Goal: Navigation & Orientation: Find specific page/section

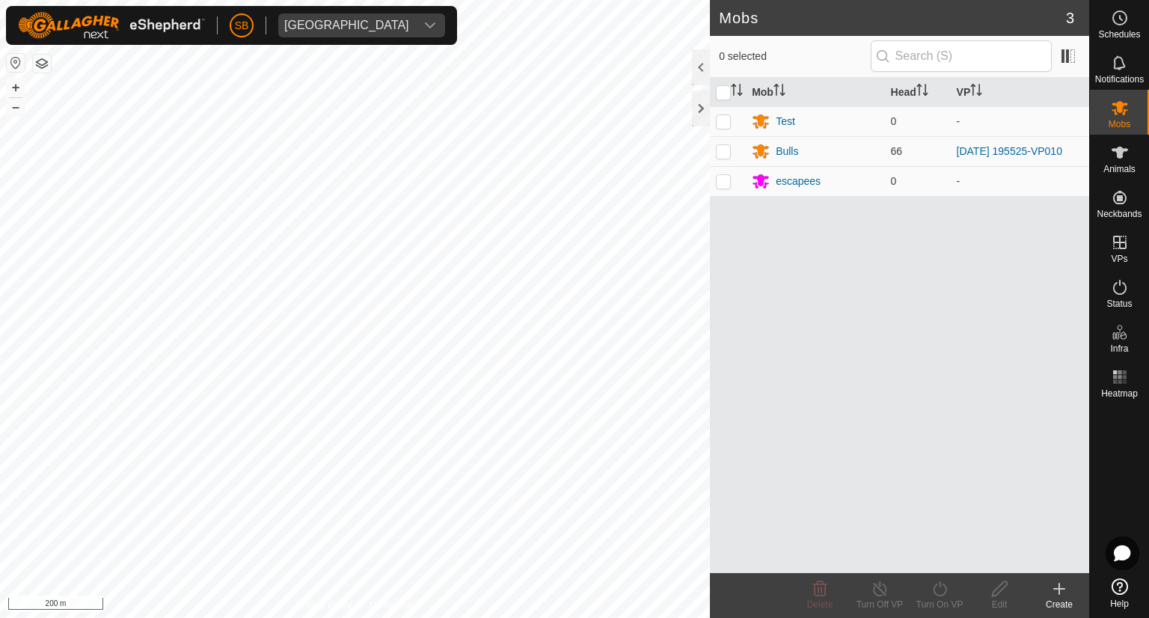
click at [844, 226] on div "Mobs 3 0 selected Mob Head VP Test 0 - Bulls 66 [DATE] 195525-VP010 escapees 0 …" at bounding box center [544, 309] width 1089 height 618
click at [71, 617] on html "SB Tangihanga station Schedules Notifications Mobs Animals Neckbands VPs Status…" at bounding box center [574, 309] width 1149 height 618
click at [983, 222] on div "Mobs 3 0 selected Mob Head VP Test 0 - Bulls 66 [DATE] 195525-VP010 escapees 0 …" at bounding box center [544, 309] width 1089 height 618
drag, startPoint x: 740, startPoint y: 254, endPoint x: 1064, endPoint y: 297, distance: 327.5
click at [1064, 297] on div "Mob Head VP Test 0 - Bulls 66 [DATE] 195525-VP010 escapees 0 -" at bounding box center [899, 325] width 379 height 495
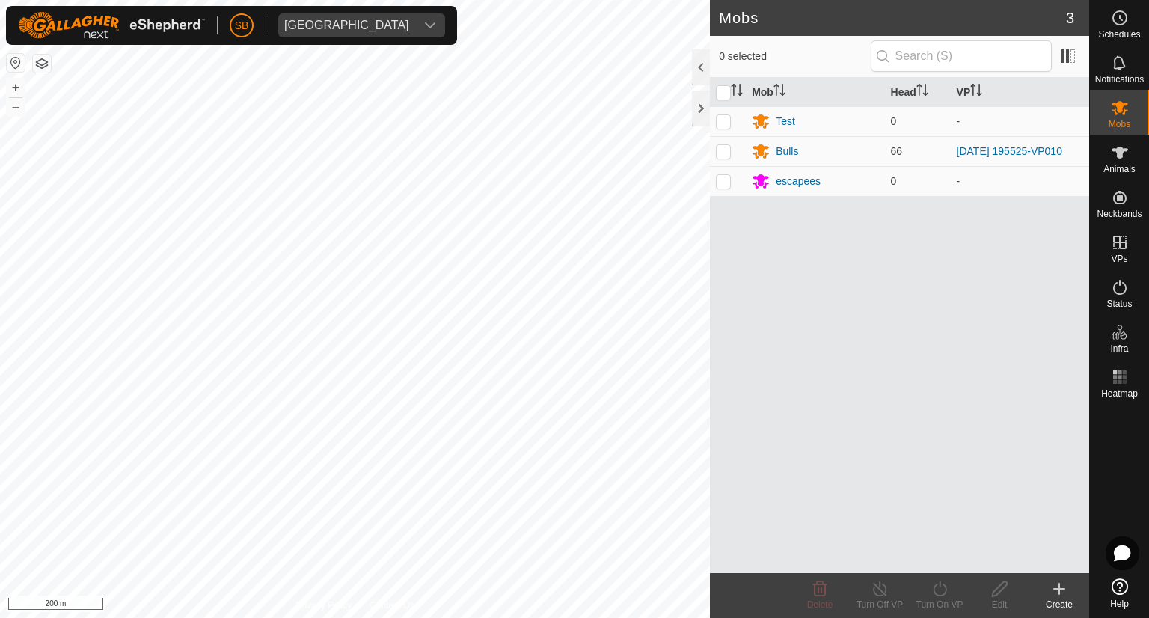
click at [789, 0] on html "SB Tangihanga station Schedules Notifications Mobs Animals Neckbands VPs Status…" at bounding box center [574, 309] width 1149 height 618
click at [402, 0] on html "SB Tangihanga station Schedules Notifications Mobs Animals Neckbands VPs Status…" at bounding box center [574, 309] width 1149 height 618
click at [547, 0] on html "SB Tangihanga station Schedules Notifications Mobs Animals Neckbands VPs Status…" at bounding box center [574, 309] width 1149 height 618
click at [307, 0] on html "SB Tangihanga station Schedules Notifications Mobs Animals Neckbands VPs Status…" at bounding box center [574, 309] width 1149 height 618
click at [423, 34] on div "SB Tangihanga station Schedules Notifications Mobs Animals Neckbands VPs Status…" at bounding box center [574, 309] width 1149 height 618
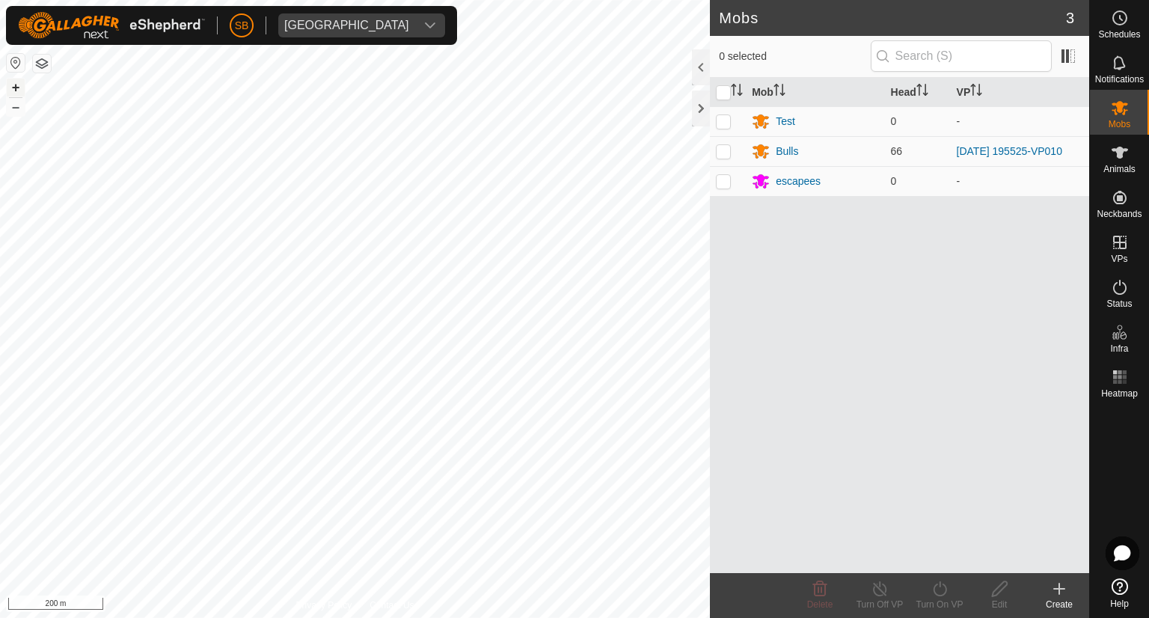
click at [18, 90] on button "+" at bounding box center [16, 88] width 18 height 18
click at [734, 617] on div "Mobs 3 0 selected Mob Head VP Test 0 - Bulls 66 [DATE] 195525-VP010 escapees 0 …" at bounding box center [544, 309] width 1089 height 618
click at [697, 102] on div at bounding box center [701, 108] width 18 height 36
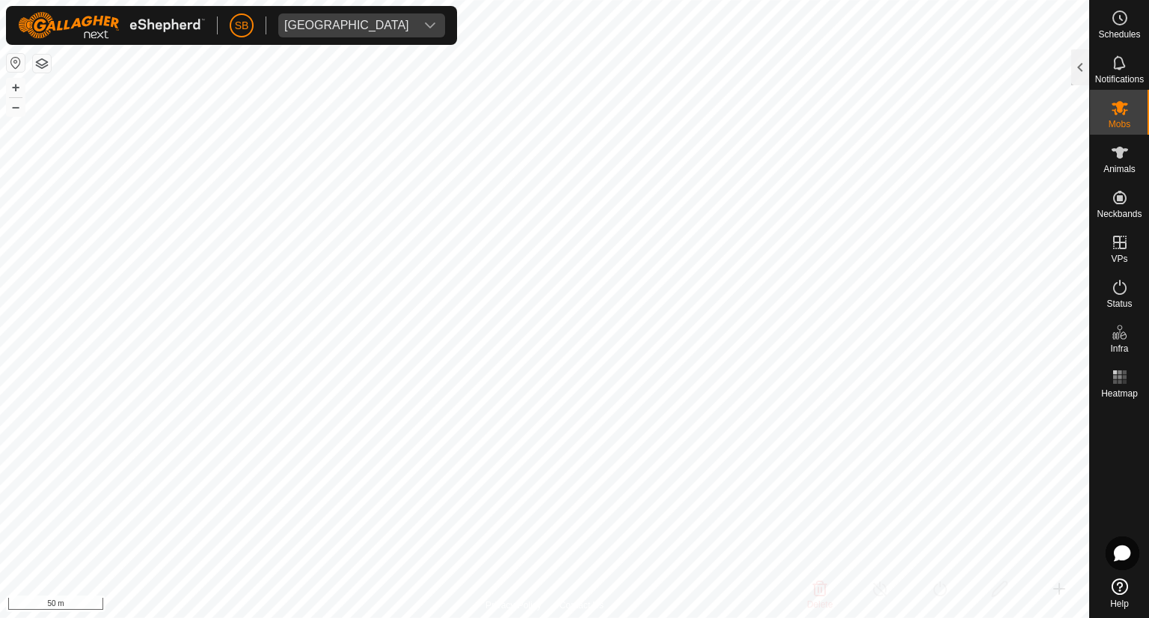
scroll to position [0, 73]
